Goal: Navigation & Orientation: Find specific page/section

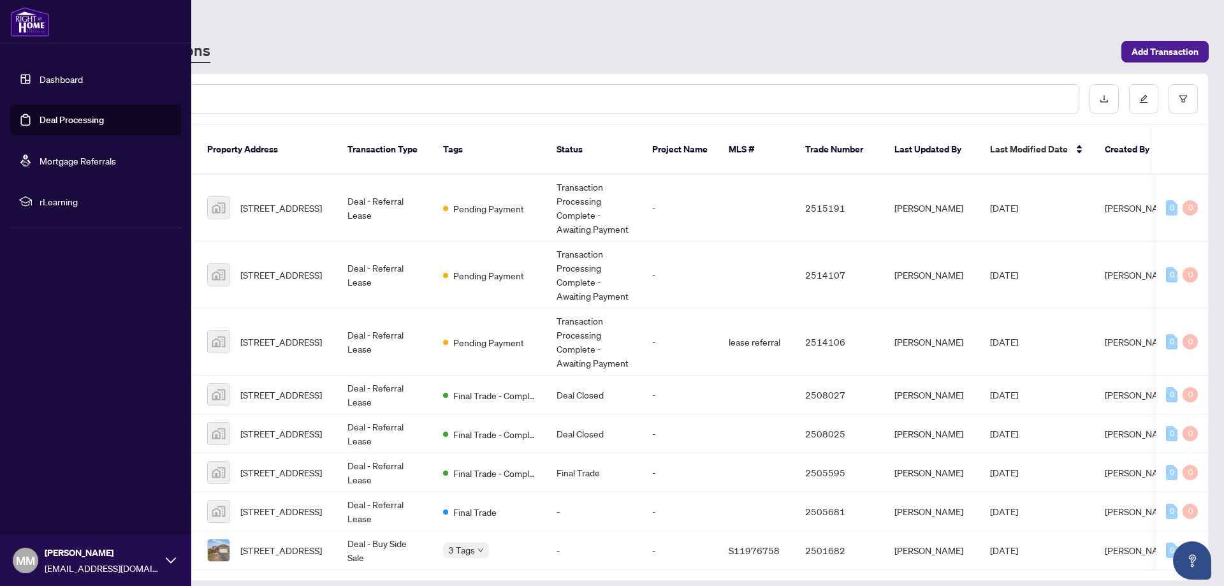
click at [57, 80] on link "Dashboard" at bounding box center [61, 78] width 43 height 11
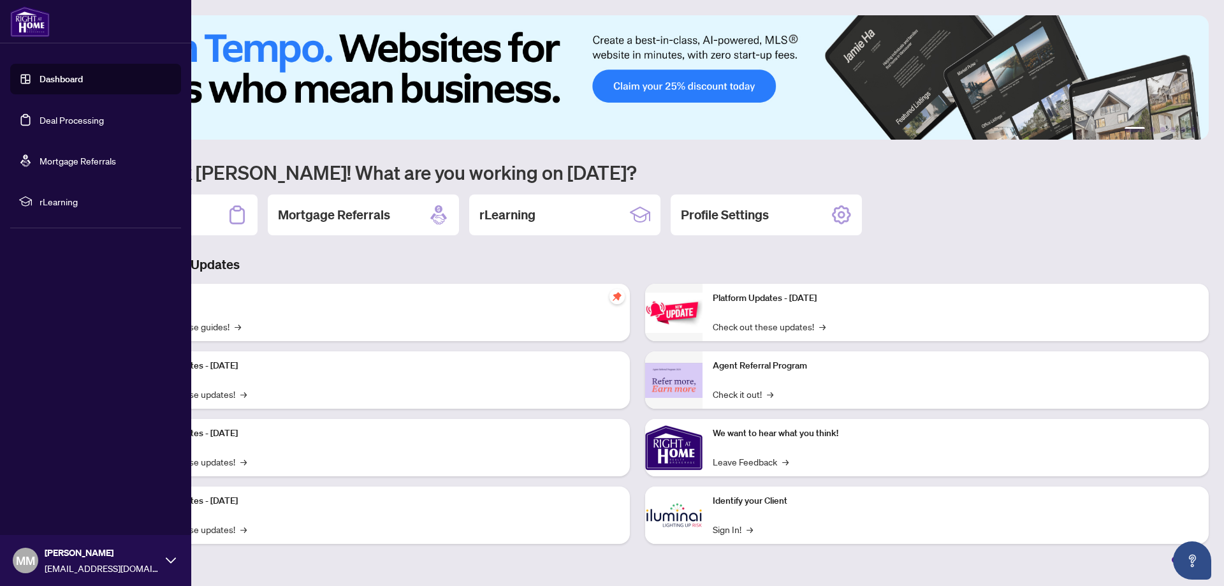
click at [70, 122] on link "Deal Processing" at bounding box center [72, 119] width 64 height 11
